Goal: Navigation & Orientation: Find specific page/section

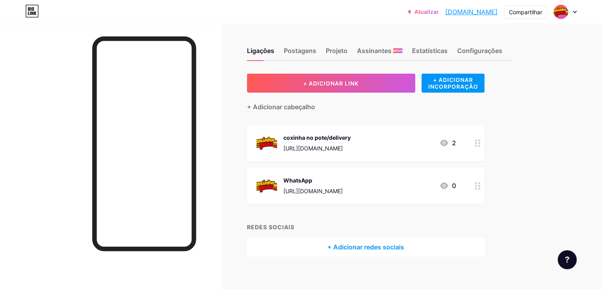
click at [449, 138] on icon at bounding box center [443, 142] width 9 height 9
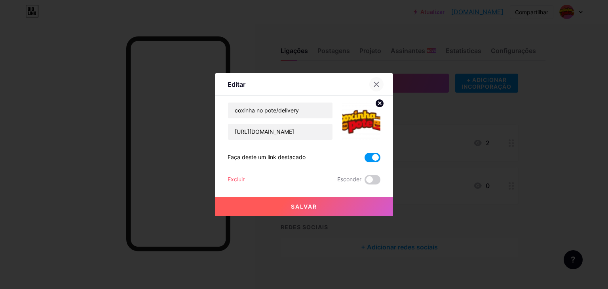
click at [374, 82] on icon at bounding box center [376, 84] width 4 height 4
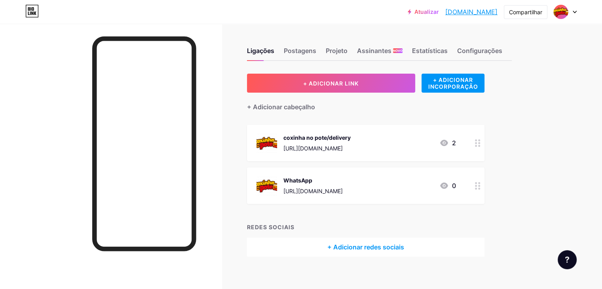
click at [456, 177] on div "WhatsApp [URL][DOMAIN_NAME] 0" at bounding box center [355, 185] width 199 height 21
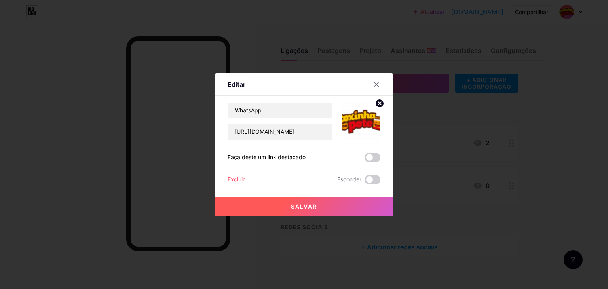
click at [366, 154] on span at bounding box center [372, 157] width 16 height 9
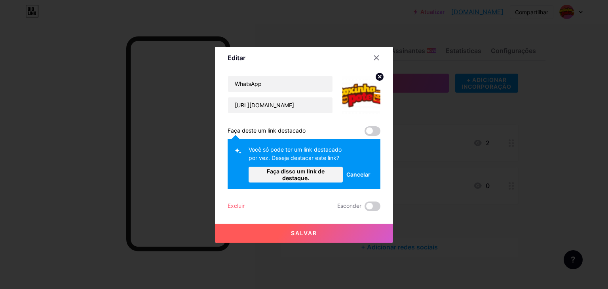
click at [371, 131] on span at bounding box center [372, 130] width 16 height 9
click at [359, 177] on font "Cancelar" at bounding box center [358, 174] width 24 height 7
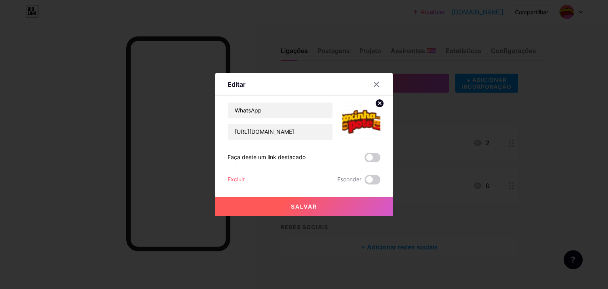
click at [369, 157] on span at bounding box center [372, 157] width 16 height 9
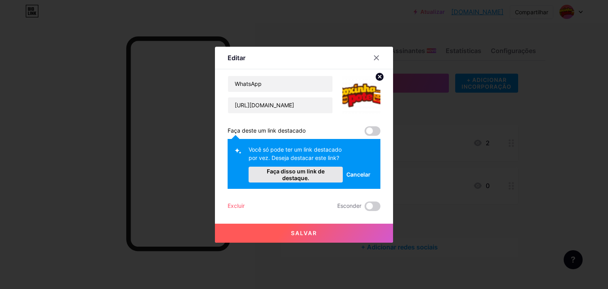
click at [305, 168] on font "Faça disso um link de destaque." at bounding box center [296, 174] width 58 height 13
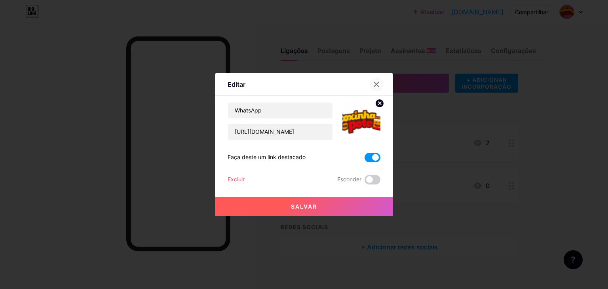
click at [373, 81] on icon at bounding box center [376, 84] width 6 height 6
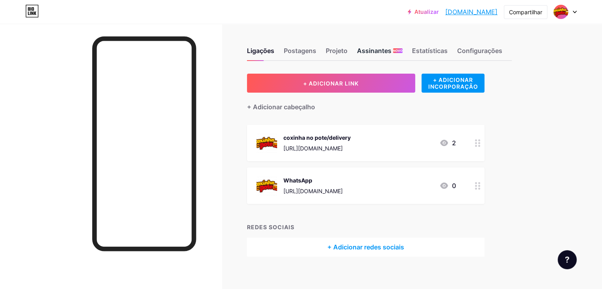
click at [391, 49] on font "Assinantes" at bounding box center [374, 51] width 34 height 8
click at [274, 49] on font "Ligações" at bounding box center [260, 51] width 27 height 8
